Goal: Information Seeking & Learning: Check status

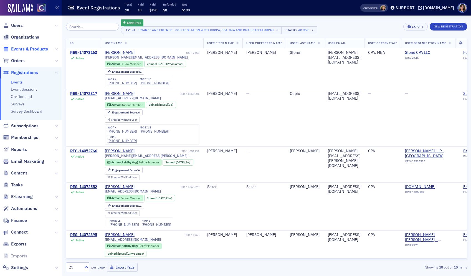
click at [38, 50] on span "Events & Products" at bounding box center [29, 49] width 37 height 6
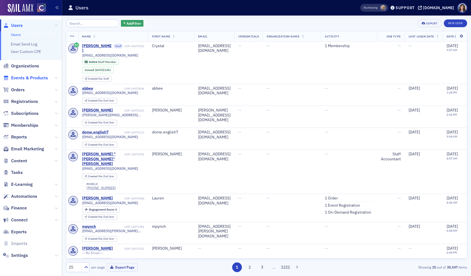
click at [21, 79] on span "Events & Products" at bounding box center [29, 78] width 37 height 6
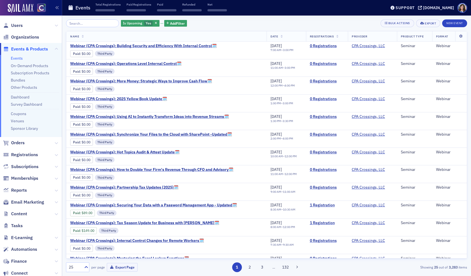
click at [85, 25] on input "search" at bounding box center [92, 23] width 53 height 8
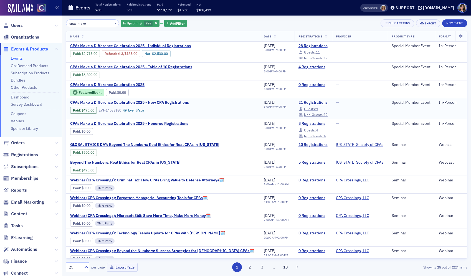
type input "cpas make"
click at [304, 109] on span "Guests:" at bounding box center [310, 109] width 12 height 4
click at [299, 102] on link "21 Registrations" at bounding box center [314, 102] width 30 height 5
click at [304, 115] on span "Non-Guests:" at bounding box center [314, 114] width 20 height 4
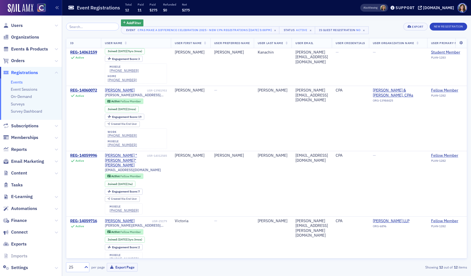
scroll to position [260, 0]
